Goal: Task Accomplishment & Management: Manage account settings

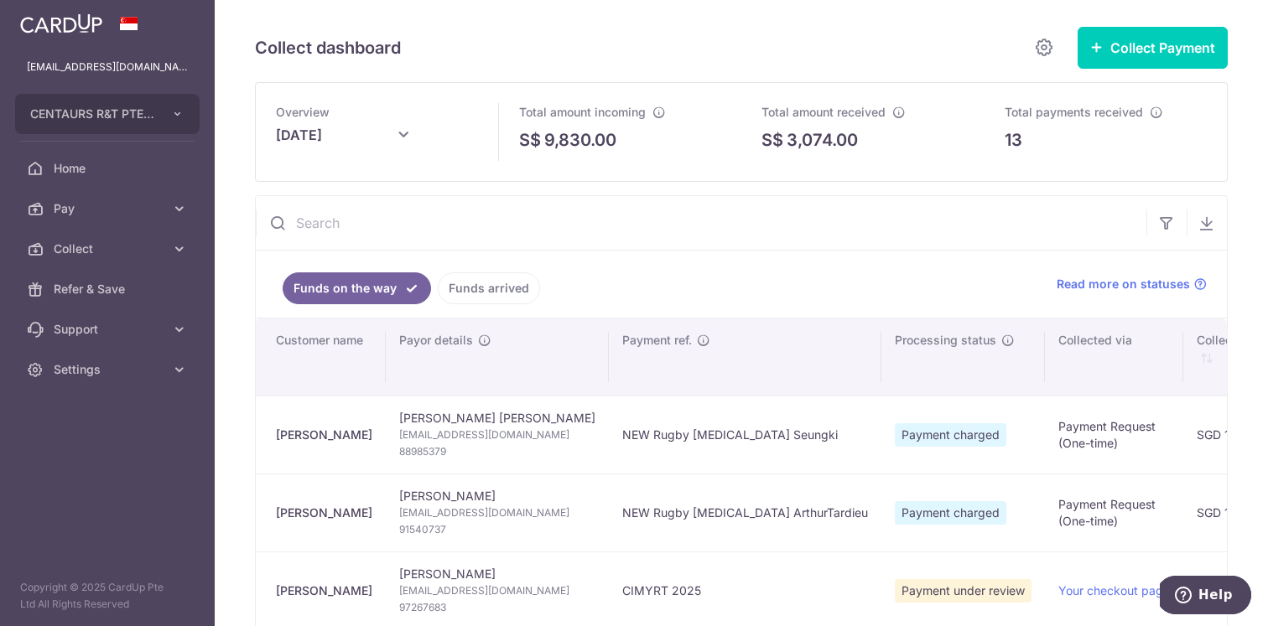
scroll to position [179, 0]
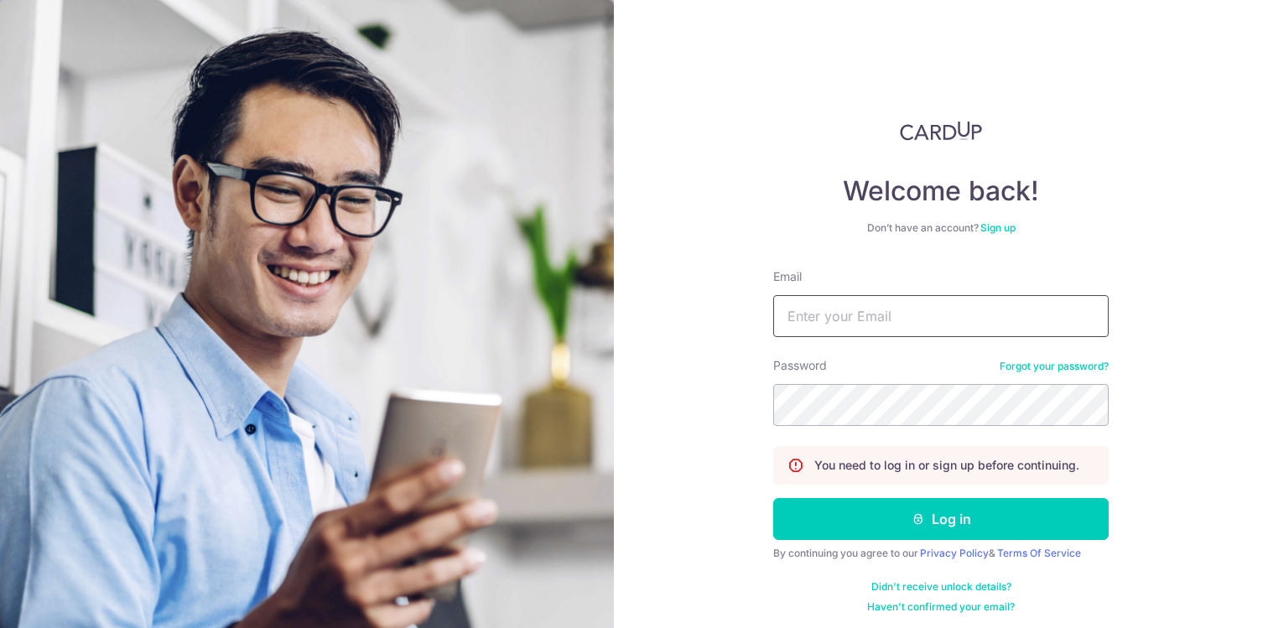
click at [846, 315] on input "Email" at bounding box center [940, 316] width 335 height 42
type input "[EMAIL_ADDRESS][DOMAIN_NAME]"
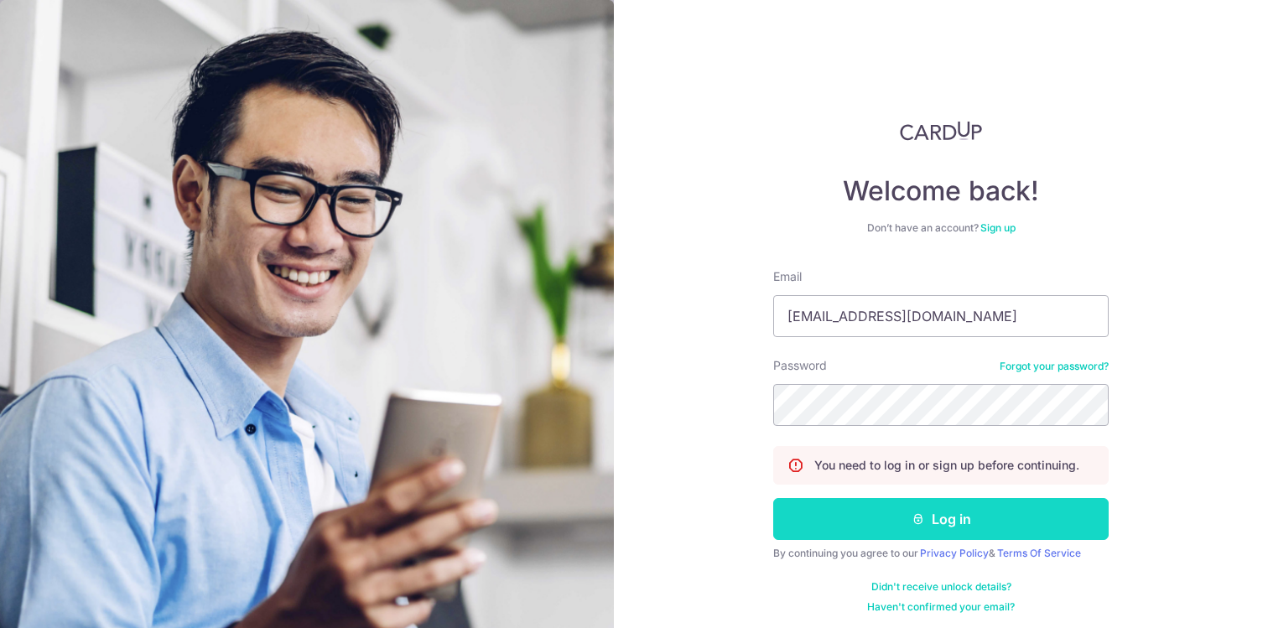
click at [902, 517] on button "Log in" at bounding box center [940, 519] width 335 height 42
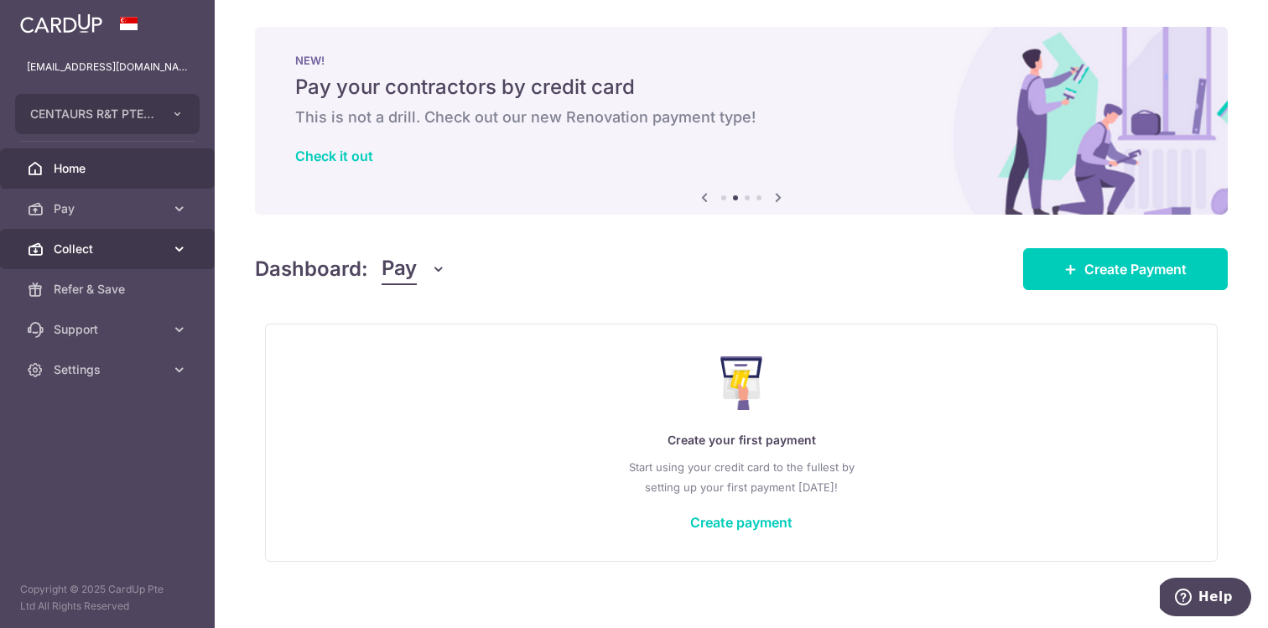
click at [195, 252] on link "Collect" at bounding box center [107, 249] width 215 height 40
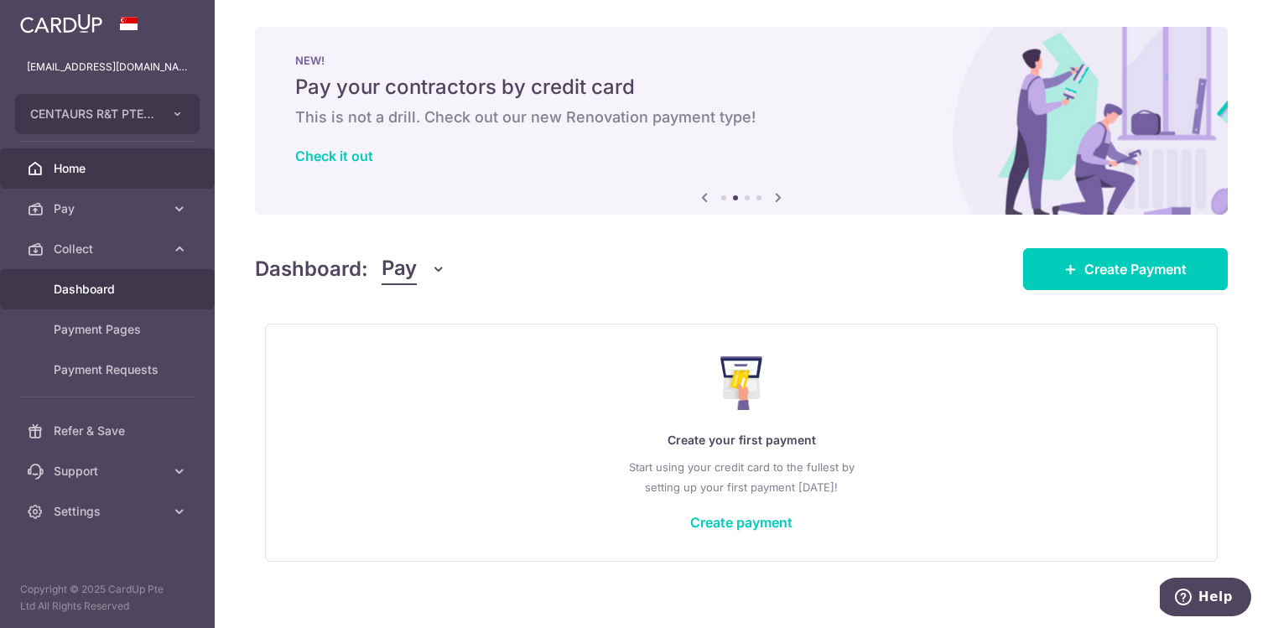
click at [115, 296] on span "Dashboard" at bounding box center [109, 289] width 111 height 17
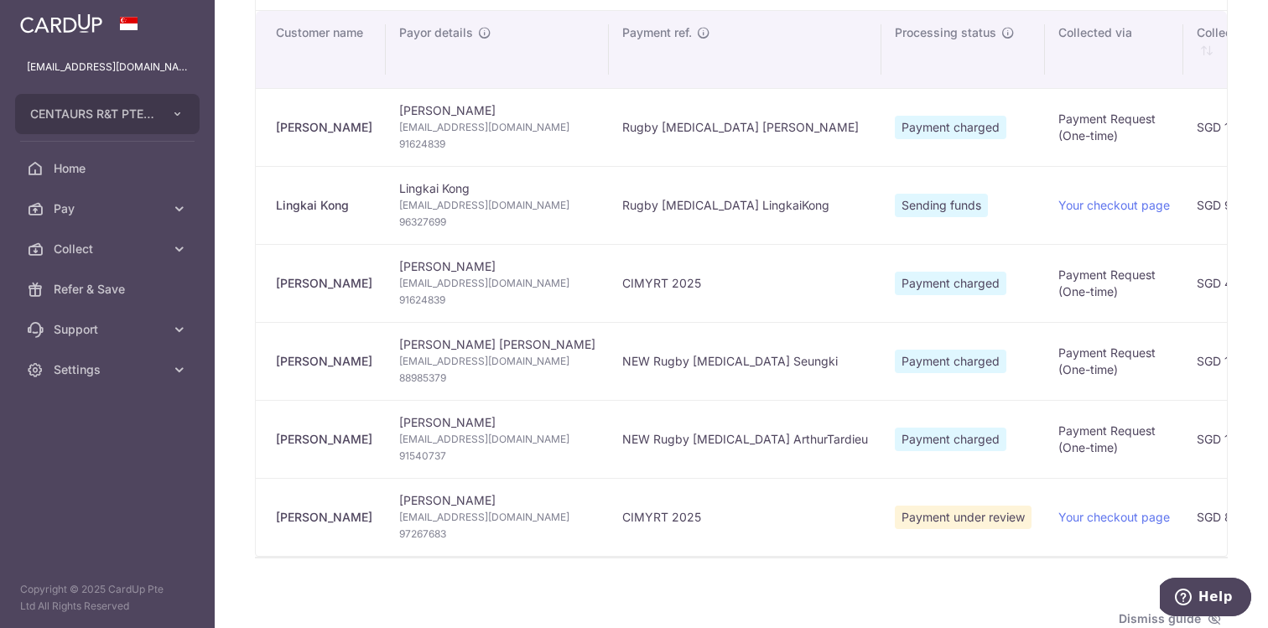
type input "[DATE]"
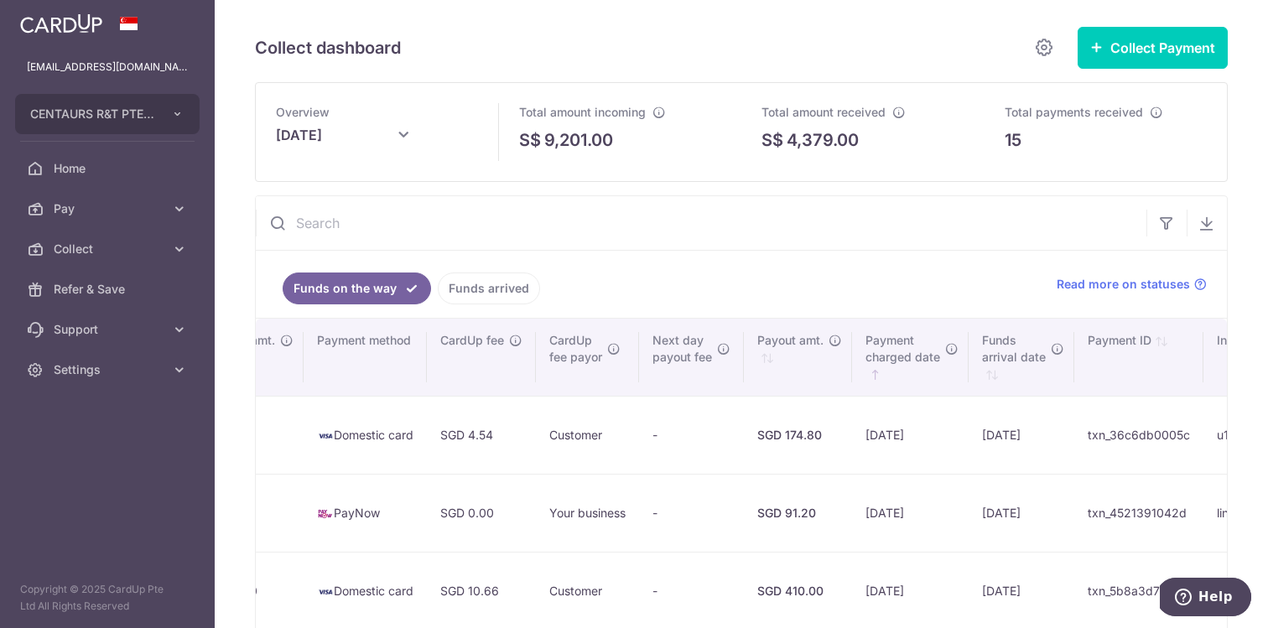
click at [508, 281] on link "Funds arrived" at bounding box center [489, 289] width 102 height 32
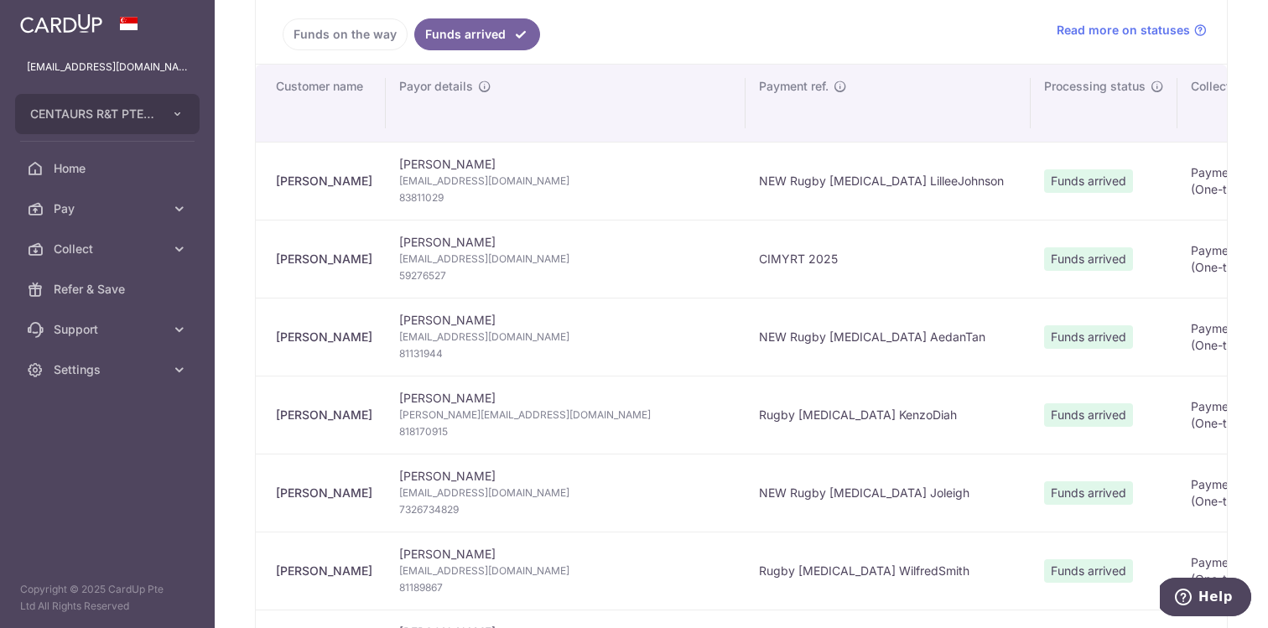
scroll to position [208, 0]
